Goal: Information Seeking & Learning: Learn about a topic

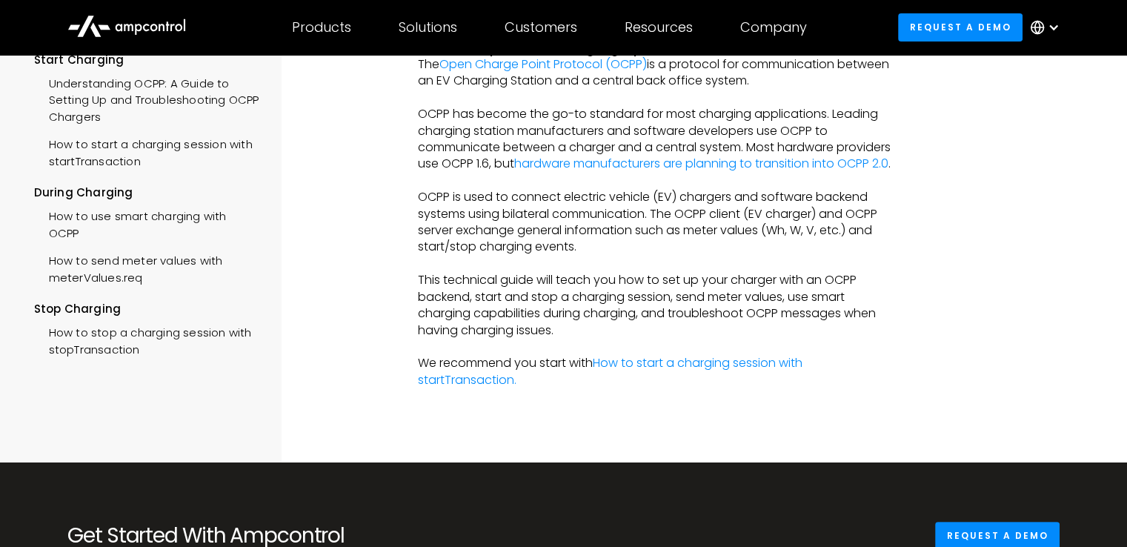
scroll to position [207, 0]
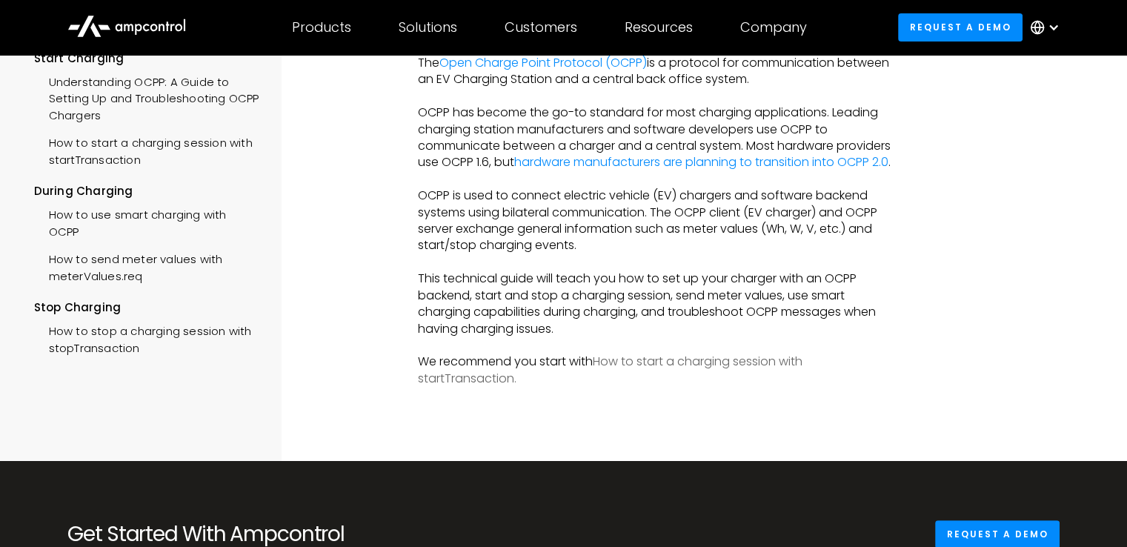
click at [699, 373] on link "How to start a charging session with startTransaction." at bounding box center [610, 369] width 385 height 33
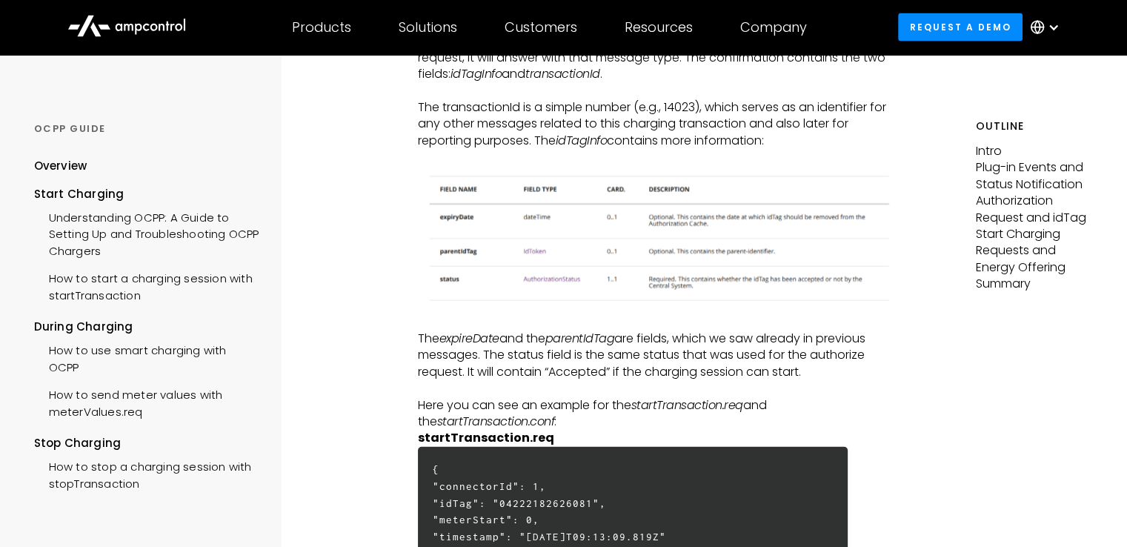
scroll to position [3349, 0]
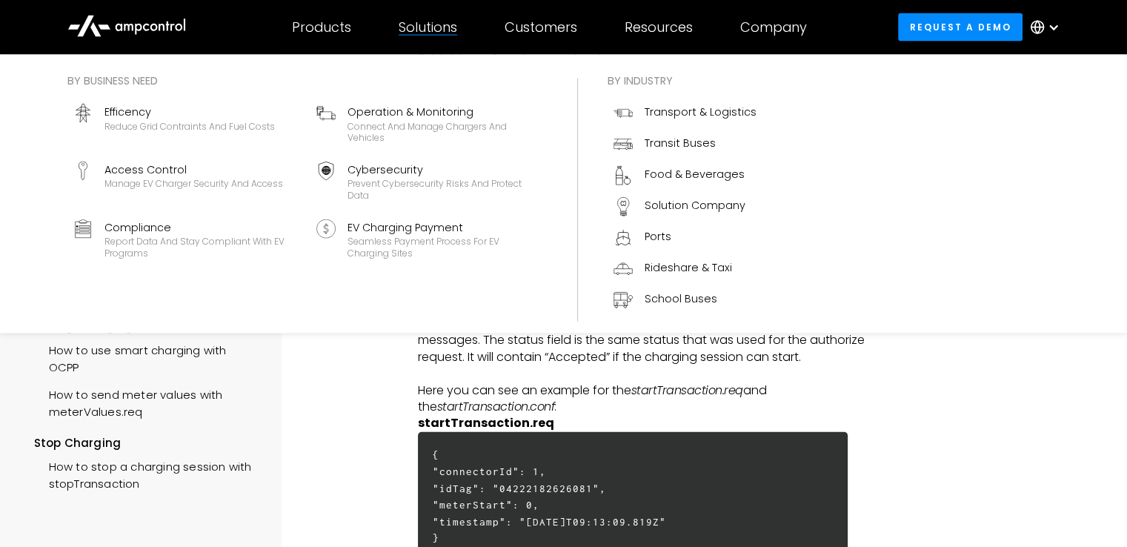
click at [426, 19] on div "Solutions" at bounding box center [428, 27] width 59 height 16
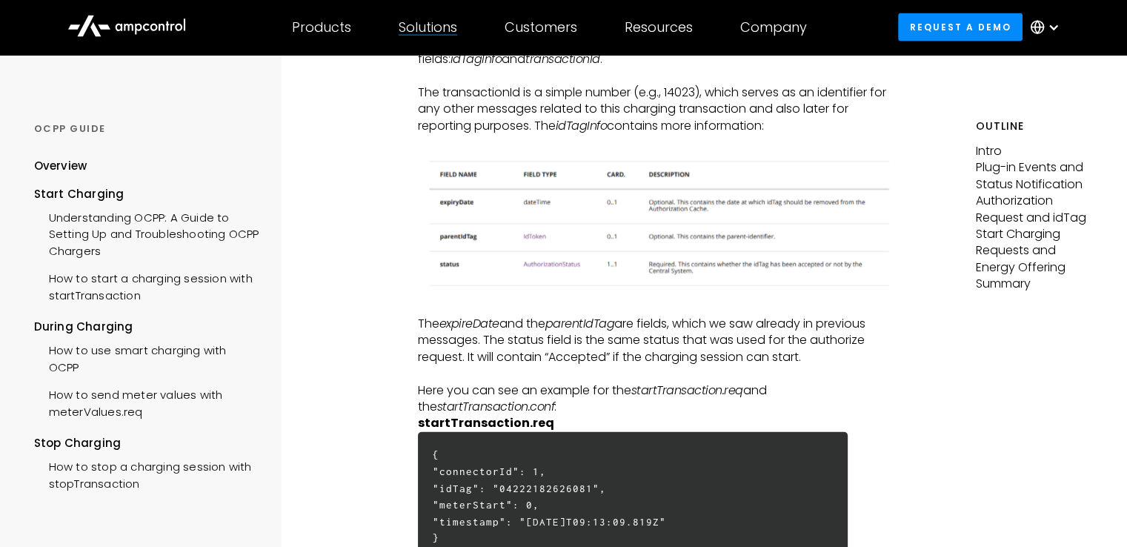
click at [426, 19] on div "Solutions" at bounding box center [428, 27] width 59 height 16
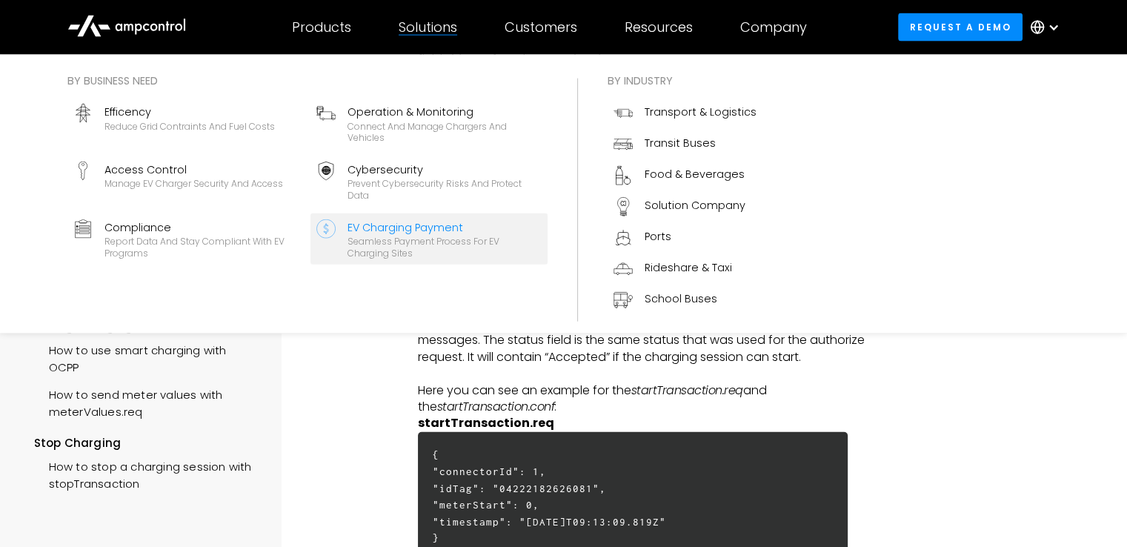
click at [365, 225] on div "EV Charging Payment" at bounding box center [445, 227] width 194 height 16
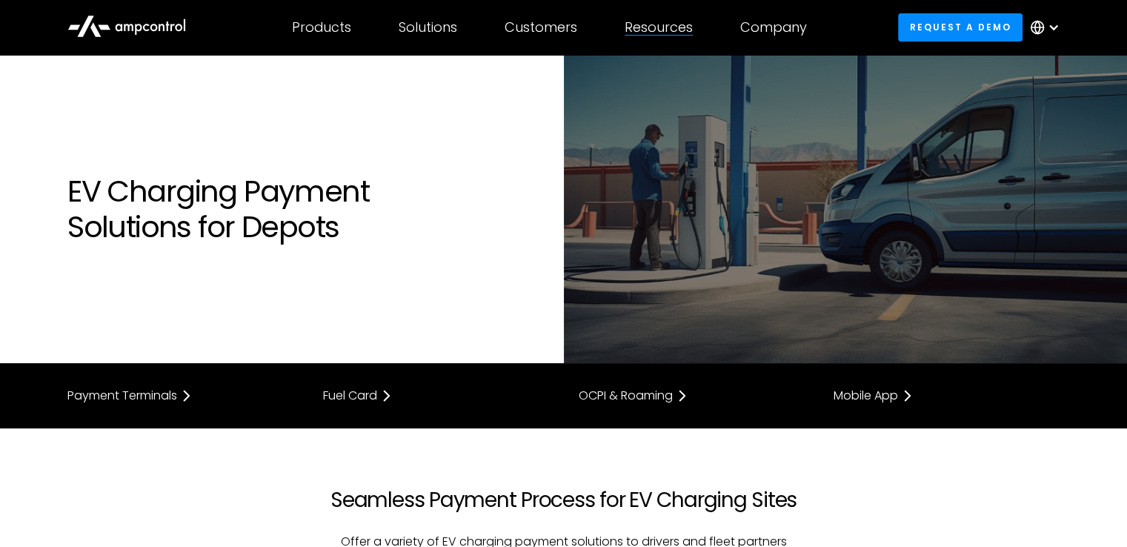
click at [645, 10] on div "Resources Customer success Blog Webinars Reports Product guides API Documentati…" at bounding box center [659, 27] width 116 height 52
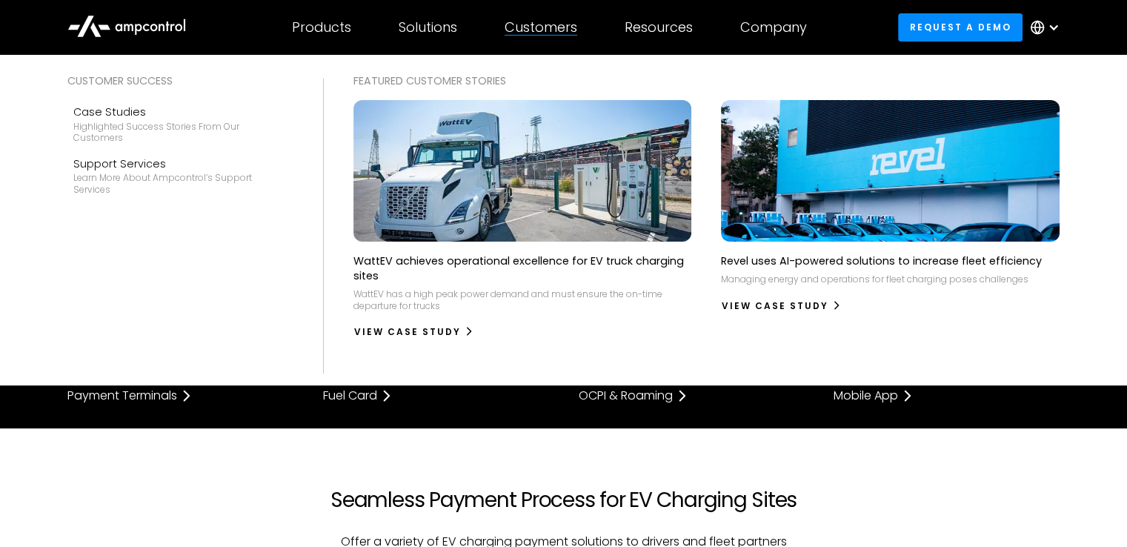
click at [528, 25] on div "Customers" at bounding box center [541, 27] width 73 height 16
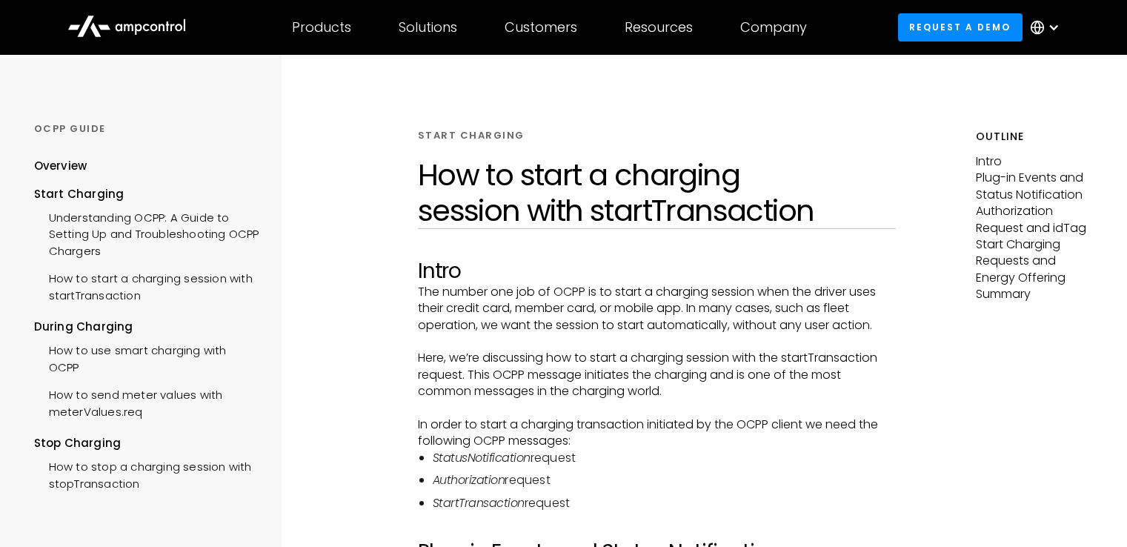
scroll to position [3349, 0]
